Goal: Task Accomplishment & Management: Manage account settings

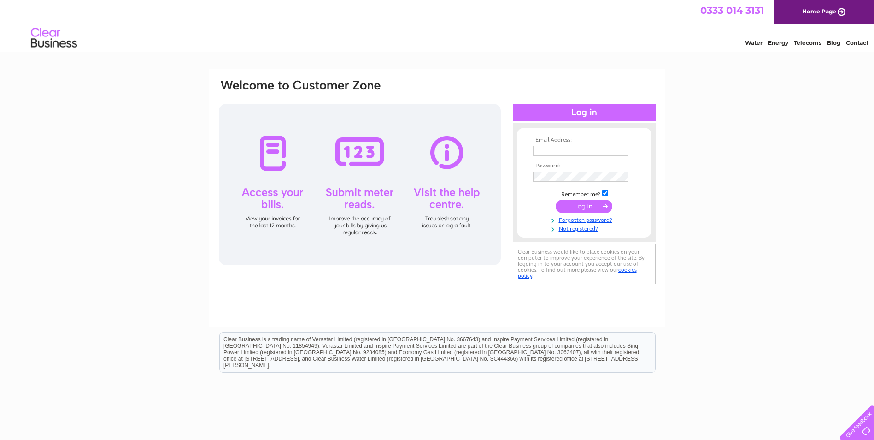
click at [570, 151] on input "text" at bounding box center [580, 151] width 95 height 10
type input "[EMAIL_ADDRESS][DOMAIN_NAME]"
click at [577, 206] on input "submit" at bounding box center [584, 206] width 57 height 13
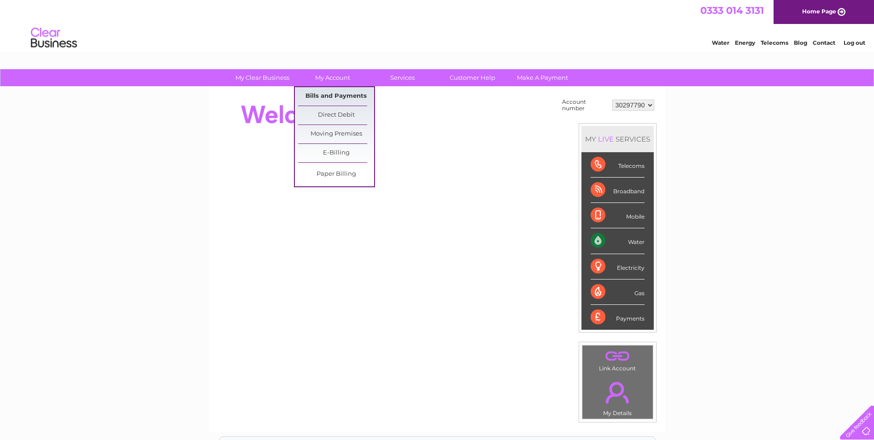
click at [324, 93] on link "Bills and Payments" at bounding box center [336, 96] width 76 height 18
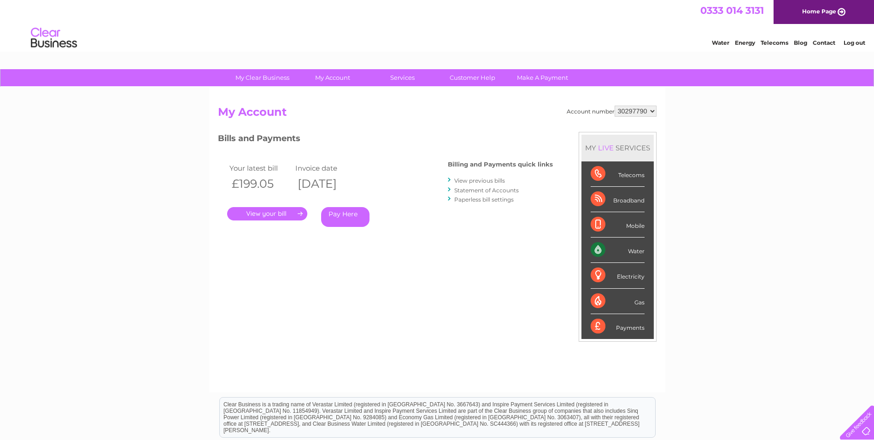
click at [273, 218] on link "." at bounding box center [267, 213] width 80 height 13
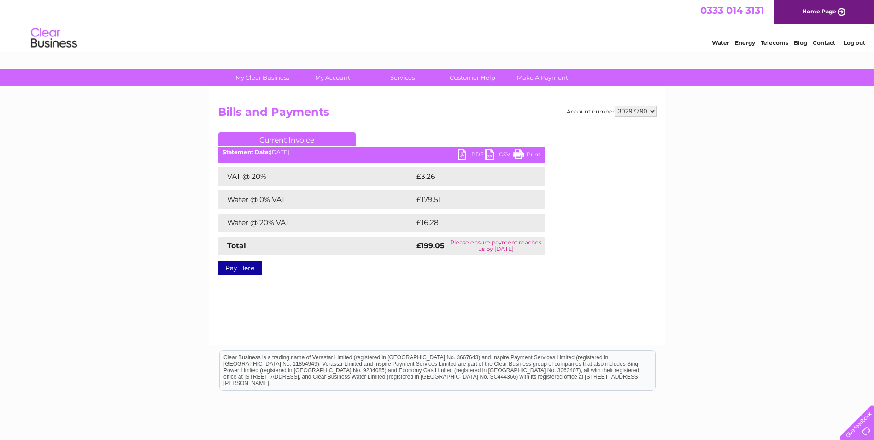
click at [466, 153] on link "PDF" at bounding box center [472, 155] width 28 height 13
